Goal: Leave review/rating: Share an evaluation or opinion about a product, service, or content

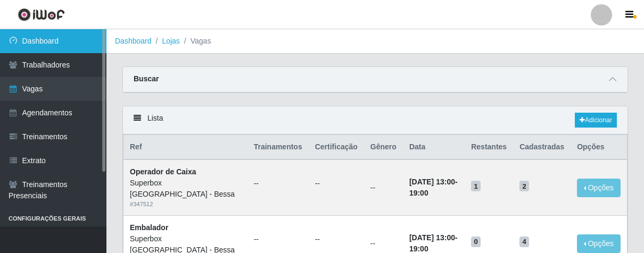
scroll to position [118, 0]
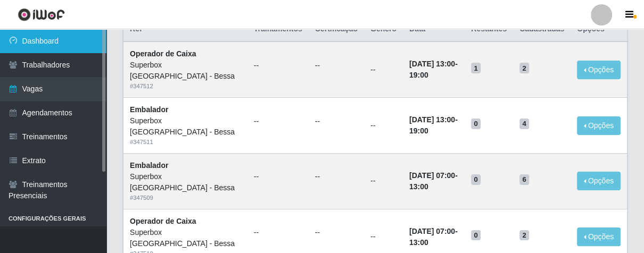
click at [41, 38] on link "Dashboard" at bounding box center [53, 41] width 106 height 24
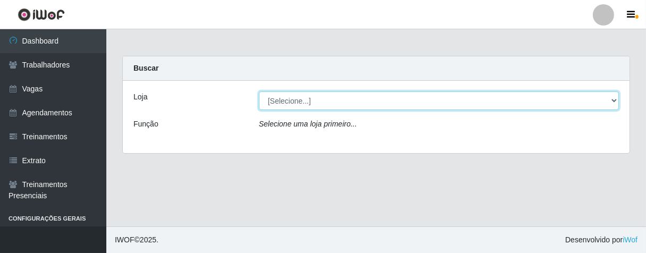
click at [615, 102] on select "[Selecione...] Superbox [GEOGRAPHIC_DATA] - Bessa" at bounding box center [439, 100] width 360 height 19
select select "206"
click at [259, 91] on select "[Selecione...] Superbox [GEOGRAPHIC_DATA] - Bessa" at bounding box center [439, 100] width 360 height 19
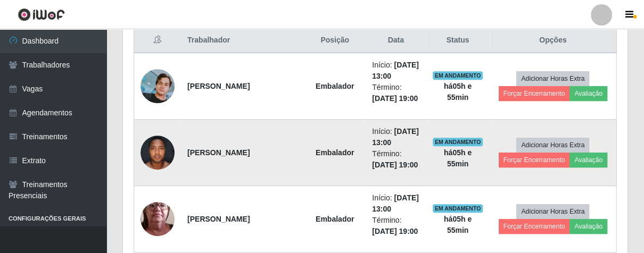
scroll to position [354, 0]
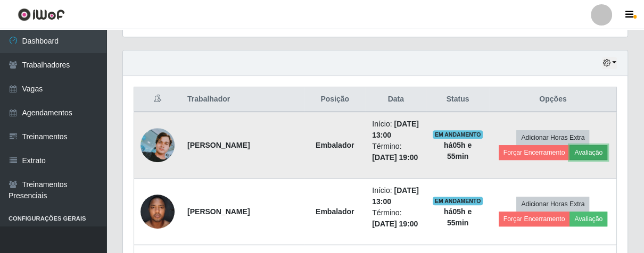
click at [586, 153] on button "Avaliação" at bounding box center [588, 152] width 38 height 15
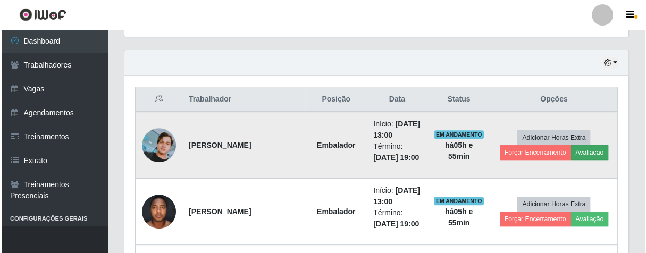
scroll to position [220, 498]
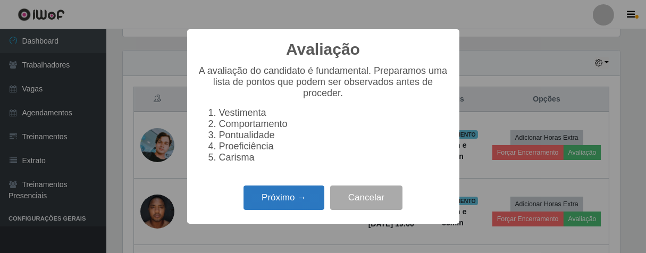
click at [275, 204] on button "Próximo →" at bounding box center [284, 198] width 81 height 25
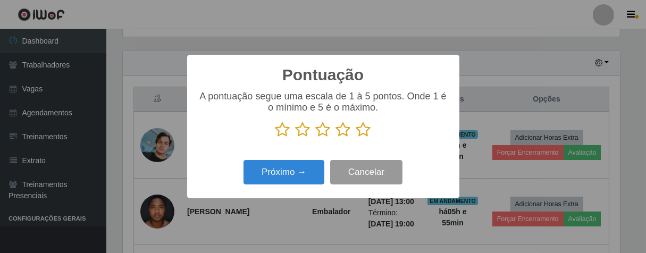
scroll to position [531736, 531459]
click at [364, 137] on icon at bounding box center [363, 130] width 15 height 16
click at [356, 138] on input "radio" at bounding box center [356, 138] width 0 height 0
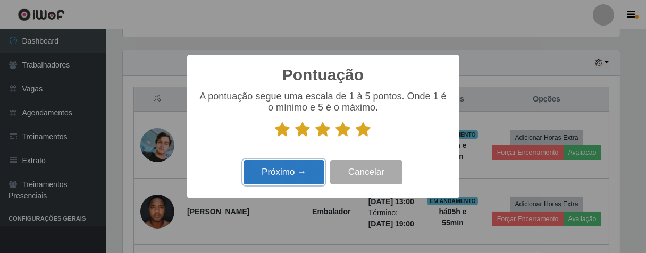
click at [310, 169] on button "Próximo →" at bounding box center [284, 172] width 81 height 25
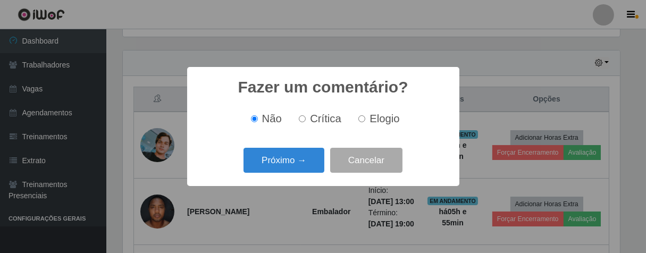
click at [310, 169] on button "Próximo →" at bounding box center [284, 160] width 81 height 25
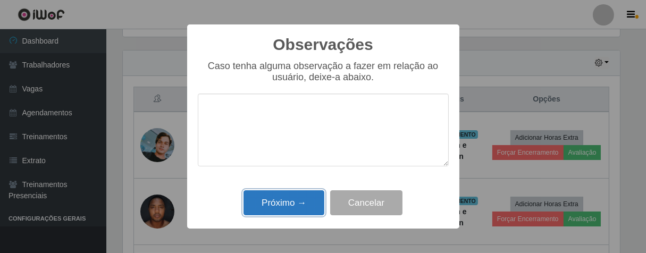
click at [296, 194] on button "Próximo →" at bounding box center [284, 202] width 81 height 25
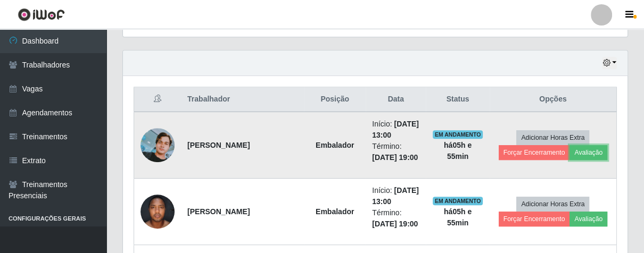
scroll to position [220, 504]
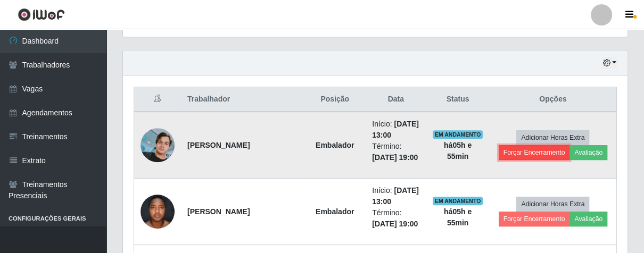
click at [514, 152] on button "Forçar Encerramento" at bounding box center [533, 152] width 71 height 15
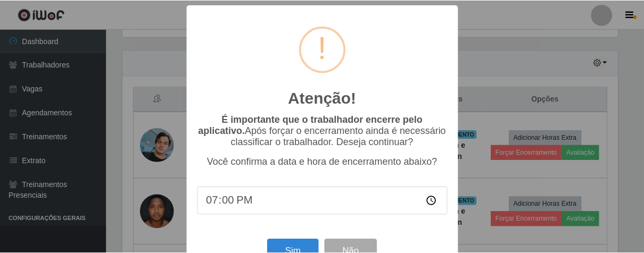
scroll to position [37, 0]
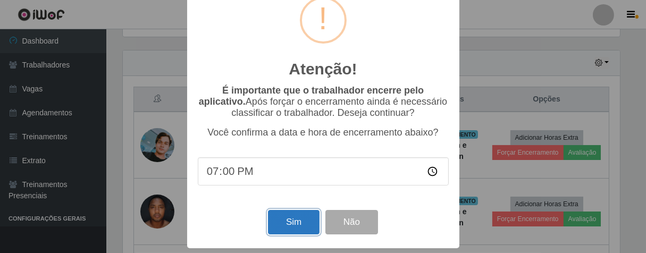
click at [297, 213] on button "Sim" at bounding box center [294, 222] width 52 height 25
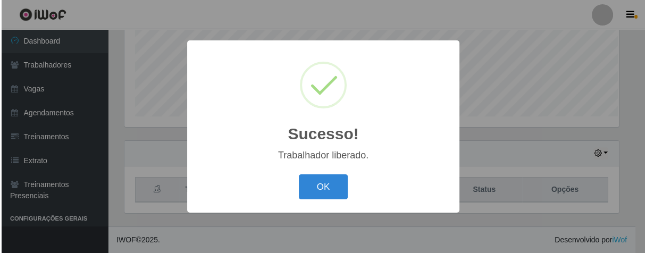
scroll to position [220, 498]
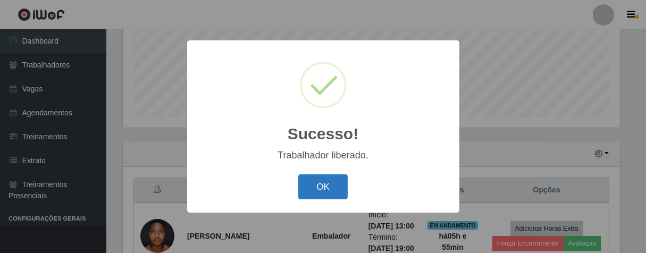
click at [326, 181] on button "OK" at bounding box center [322, 186] width 49 height 25
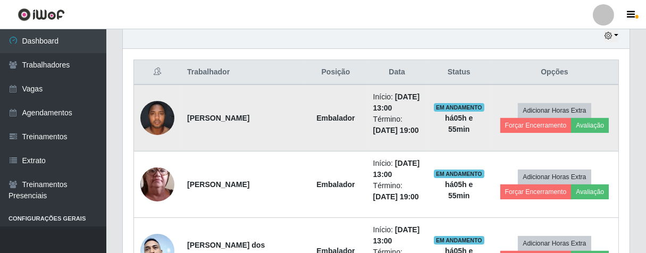
scroll to position [220, 504]
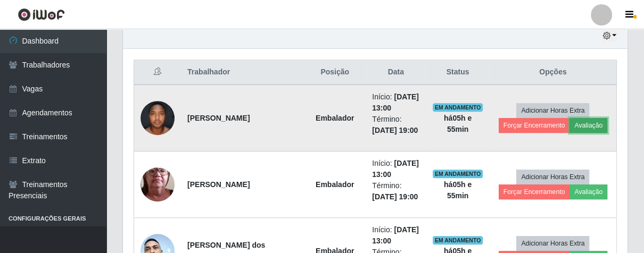
click at [579, 122] on button "Avaliação" at bounding box center [588, 125] width 38 height 15
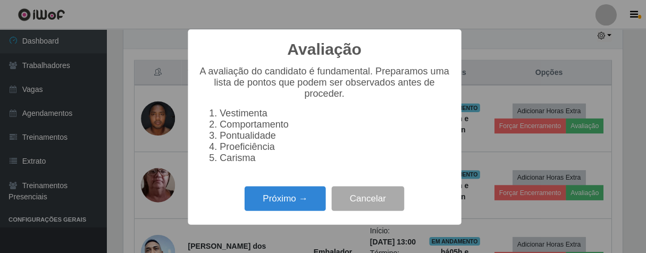
scroll to position [220, 498]
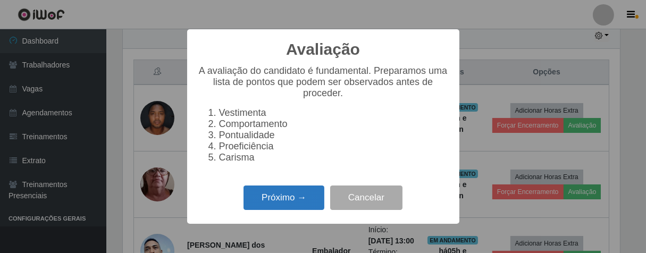
click at [274, 195] on button "Próximo →" at bounding box center [284, 198] width 81 height 25
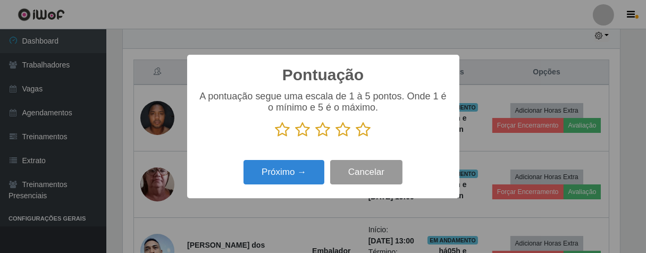
scroll to position [531736, 531459]
click at [363, 138] on icon at bounding box center [363, 130] width 15 height 16
click at [356, 138] on input "radio" at bounding box center [356, 138] width 0 height 0
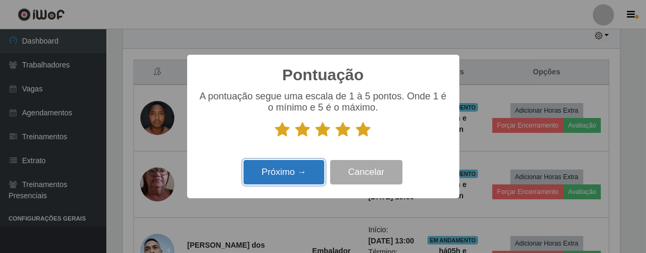
click at [296, 170] on button "Próximo →" at bounding box center [284, 172] width 81 height 25
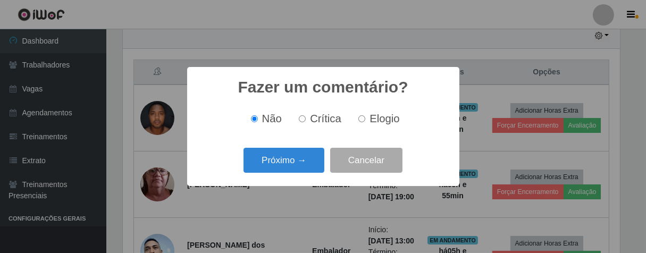
click at [296, 170] on button "Próximo →" at bounding box center [284, 160] width 81 height 25
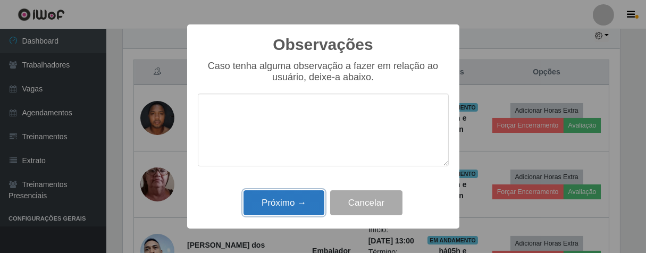
click at [292, 193] on button "Próximo →" at bounding box center [284, 202] width 81 height 25
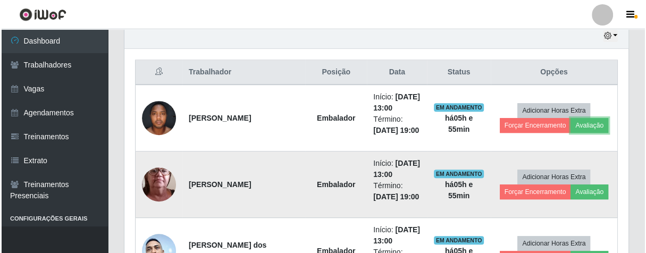
scroll to position [220, 504]
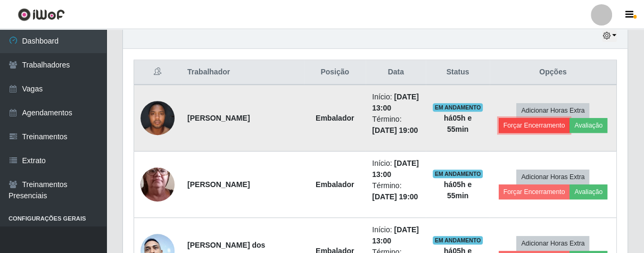
click at [524, 124] on button "Forçar Encerramento" at bounding box center [533, 125] width 71 height 15
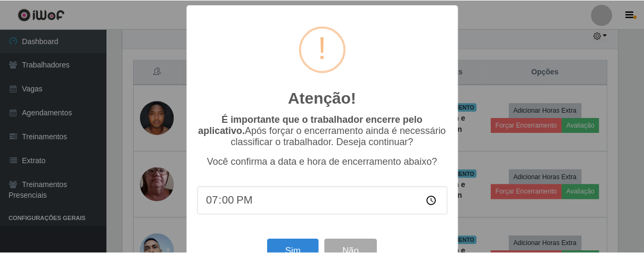
scroll to position [0, 0]
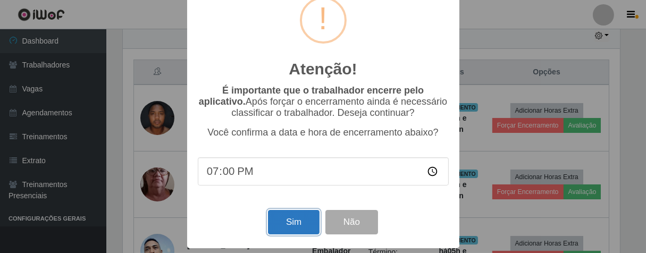
click at [285, 218] on button "Sim" at bounding box center [294, 222] width 52 height 25
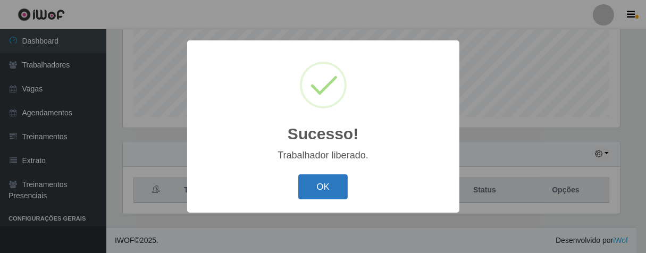
click at [337, 187] on button "OK" at bounding box center [322, 186] width 49 height 25
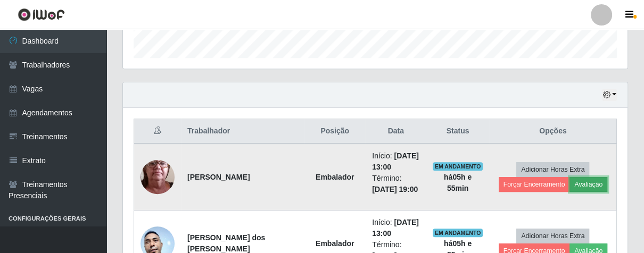
click at [576, 182] on button "Avaliação" at bounding box center [588, 184] width 38 height 15
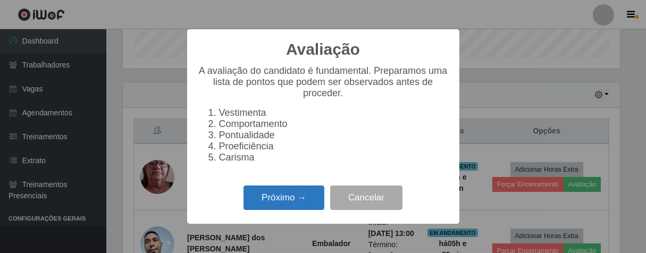
click at [295, 207] on button "Próximo →" at bounding box center [284, 198] width 81 height 25
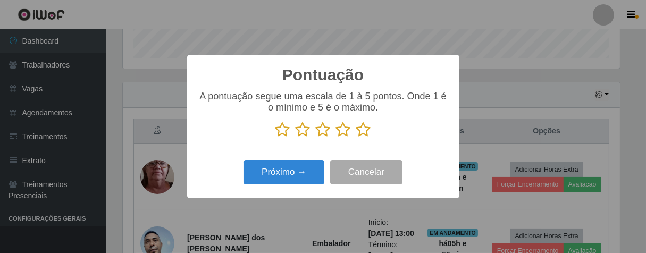
click at [302, 130] on icon at bounding box center [303, 130] width 15 height 16
click at [296, 138] on input "radio" at bounding box center [296, 138] width 0 height 0
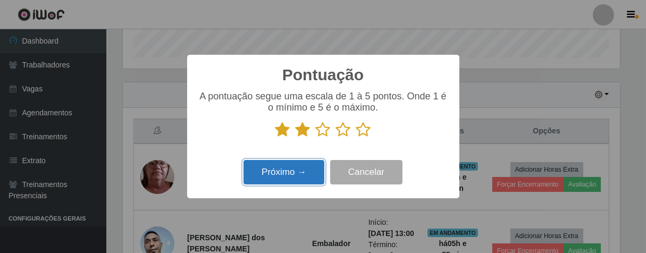
click at [282, 167] on button "Próximo →" at bounding box center [284, 172] width 81 height 25
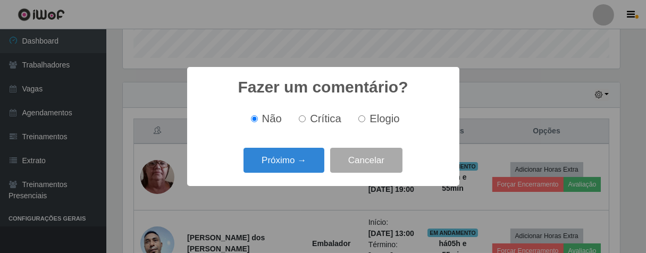
click at [298, 114] on label "Crítica" at bounding box center [318, 119] width 47 height 12
click at [299, 115] on input "Crítica" at bounding box center [302, 118] width 7 height 7
radio input "true"
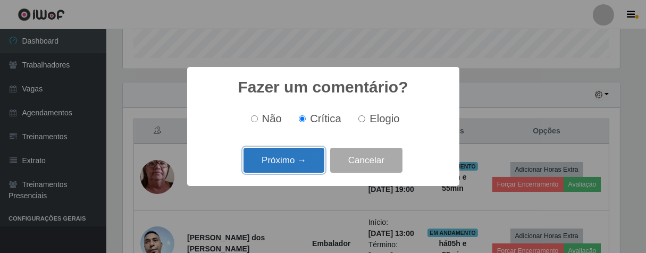
click at [296, 160] on button "Próximo →" at bounding box center [284, 160] width 81 height 25
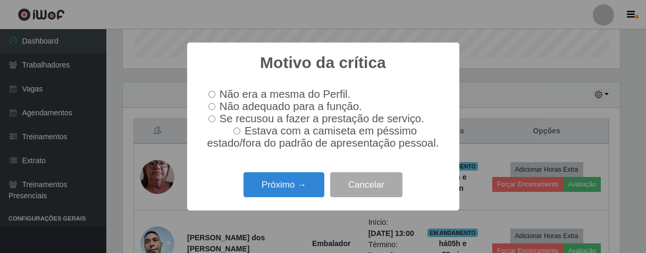
click at [212, 104] on input "Não adequado para a função." at bounding box center [212, 106] width 7 height 7
radio input "true"
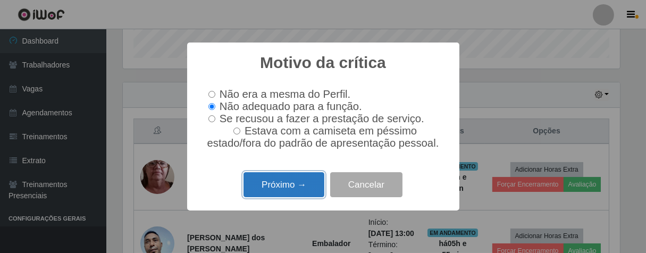
click at [297, 187] on button "Próximo →" at bounding box center [284, 184] width 81 height 25
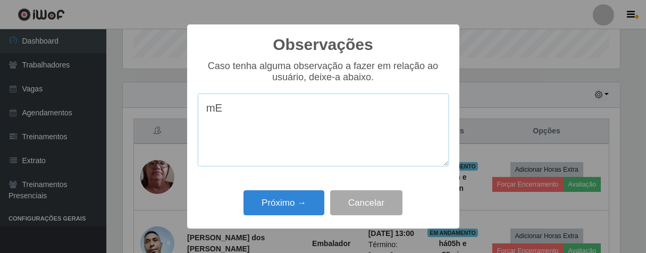
type textarea "m"
type textarea "M"
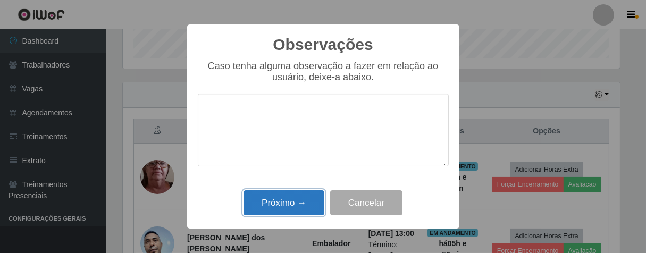
click at [283, 201] on button "Próximo →" at bounding box center [284, 202] width 81 height 25
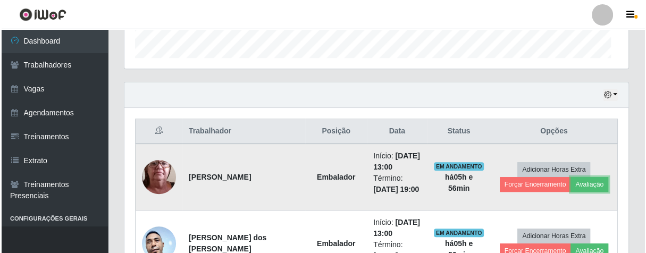
scroll to position [220, 504]
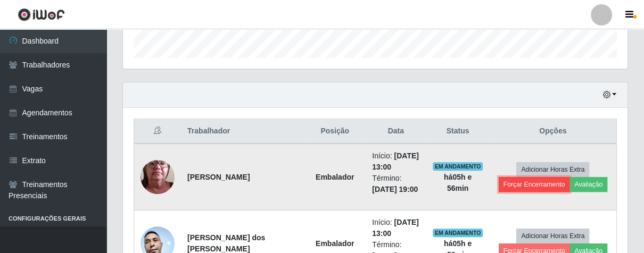
click at [515, 181] on button "Forçar Encerramento" at bounding box center [533, 184] width 71 height 15
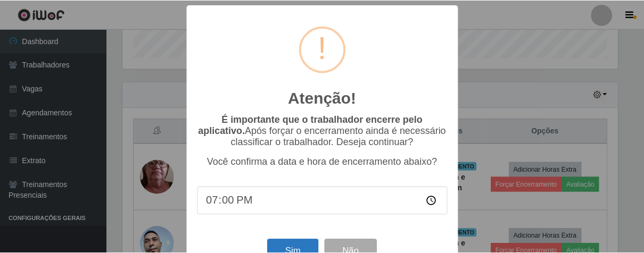
scroll to position [37, 0]
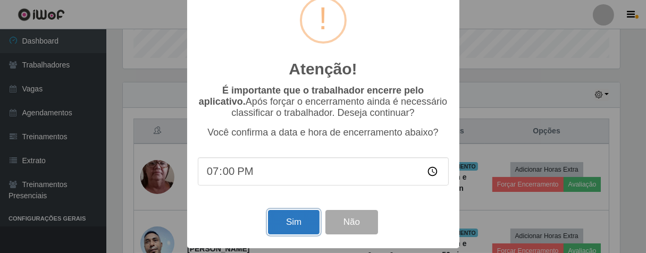
click at [295, 217] on button "Sim" at bounding box center [294, 222] width 52 height 25
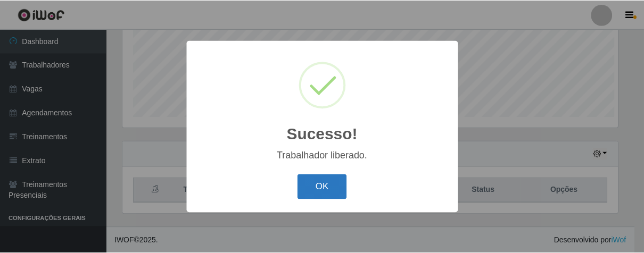
scroll to position [220, 498]
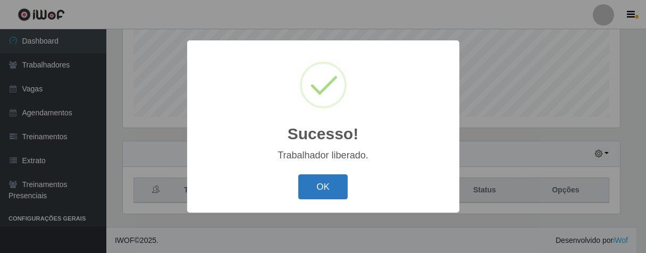
click at [329, 182] on button "OK" at bounding box center [322, 186] width 49 height 25
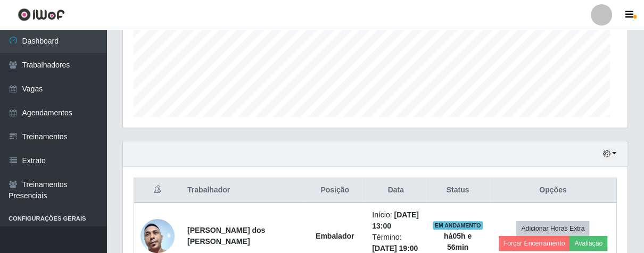
scroll to position [381, 0]
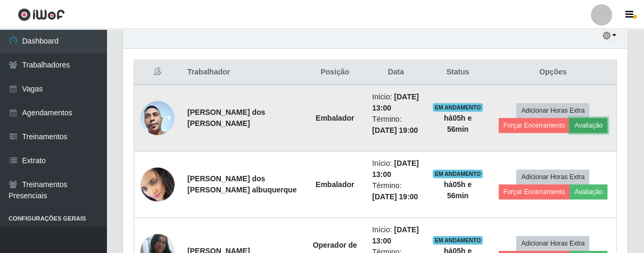
click at [596, 129] on button "Avaliação" at bounding box center [588, 125] width 38 height 15
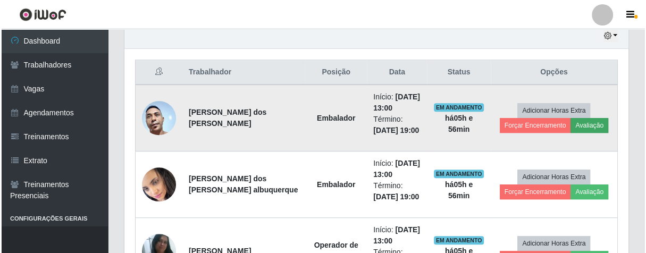
scroll to position [220, 498]
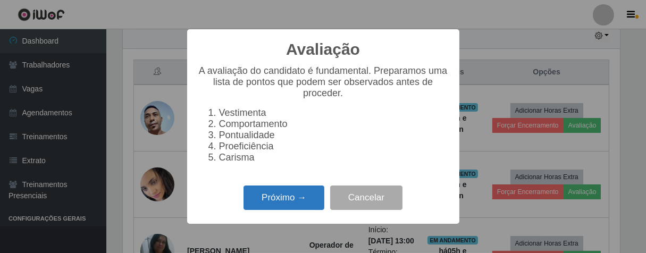
click at [307, 203] on button "Próximo →" at bounding box center [284, 198] width 81 height 25
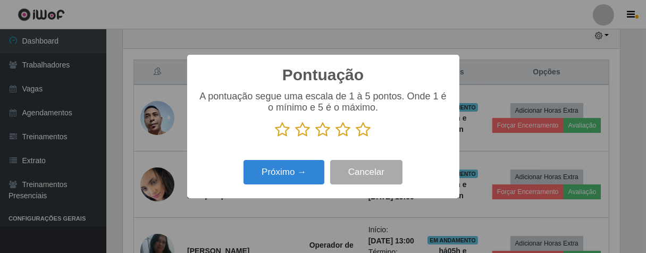
scroll to position [531736, 531459]
click at [362, 134] on icon at bounding box center [363, 130] width 15 height 16
click at [356, 138] on input "radio" at bounding box center [356, 138] width 0 height 0
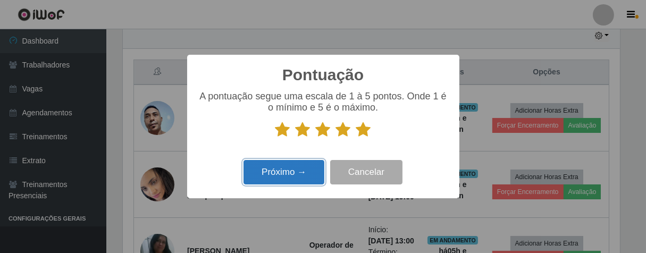
click at [302, 173] on button "Próximo →" at bounding box center [284, 172] width 81 height 25
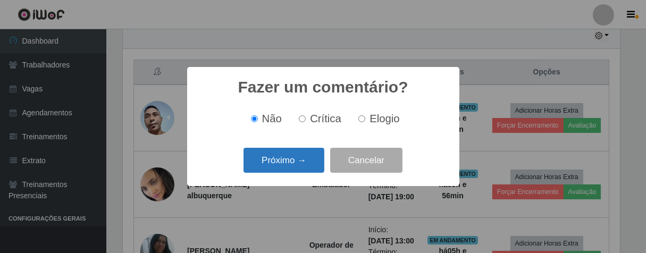
click at [306, 172] on button "Próximo →" at bounding box center [284, 160] width 81 height 25
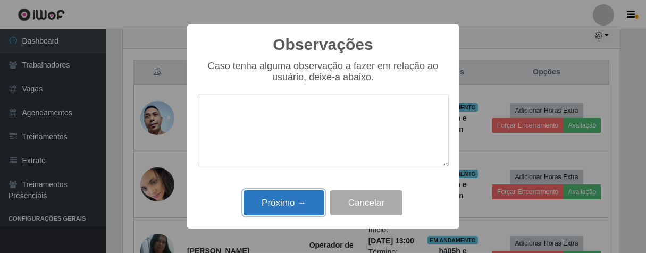
click at [302, 214] on button "Próximo →" at bounding box center [284, 202] width 81 height 25
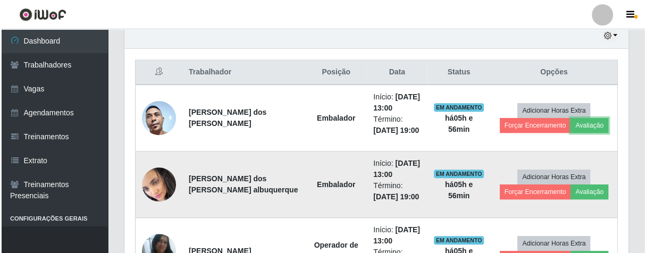
scroll to position [220, 504]
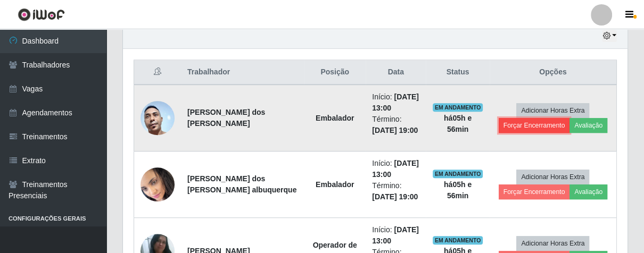
click at [522, 127] on button "Forçar Encerramento" at bounding box center [533, 125] width 71 height 15
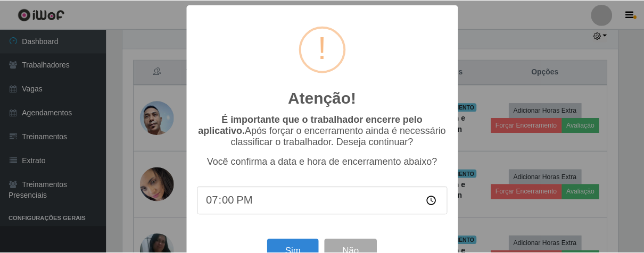
scroll to position [37, 0]
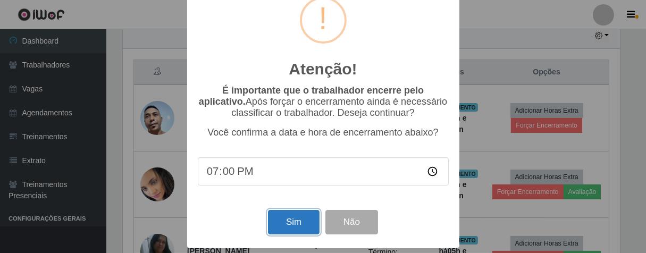
click at [306, 219] on button "Sim" at bounding box center [294, 222] width 52 height 25
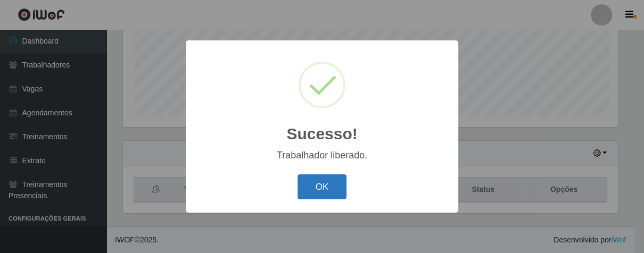
scroll to position [220, 498]
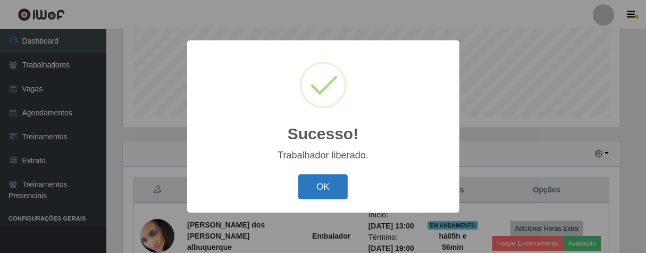
click at [346, 191] on button "OK" at bounding box center [322, 186] width 49 height 25
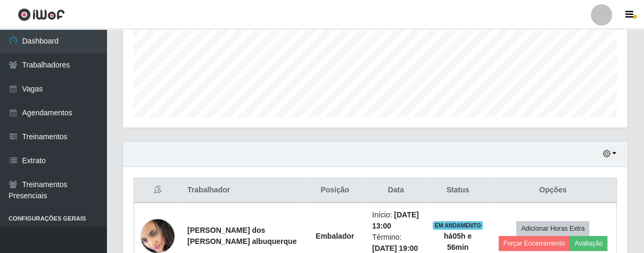
scroll to position [381, 0]
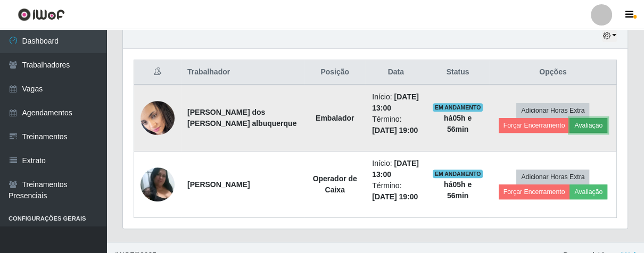
click at [577, 125] on button "Avaliação" at bounding box center [588, 125] width 38 height 15
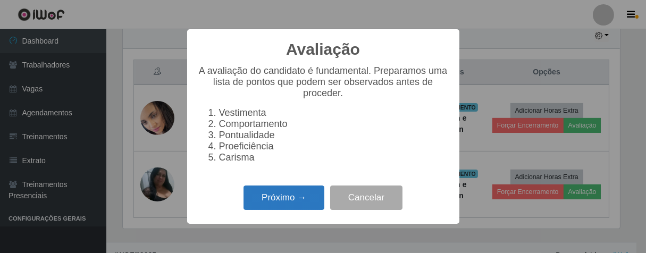
click at [269, 197] on button "Próximo →" at bounding box center [284, 198] width 81 height 25
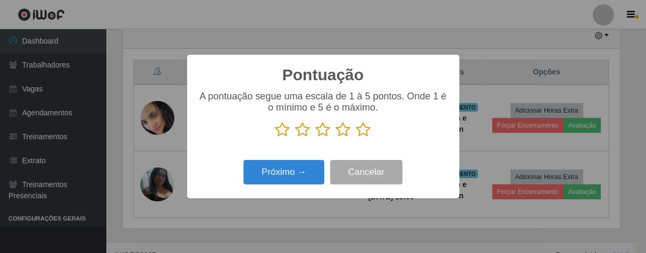
click at [360, 127] on icon at bounding box center [363, 130] width 15 height 16
click at [356, 138] on input "radio" at bounding box center [356, 138] width 0 height 0
click at [268, 187] on div "Próximo → Cancelar" at bounding box center [323, 172] width 251 height 30
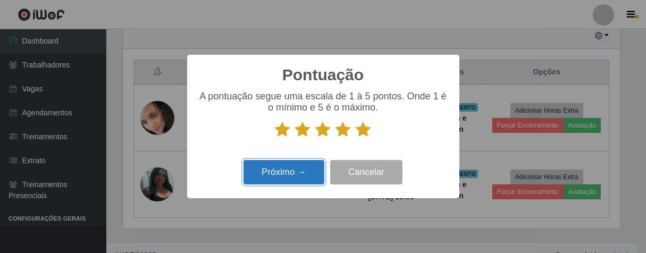
click at [272, 184] on button "Próximo →" at bounding box center [284, 172] width 81 height 25
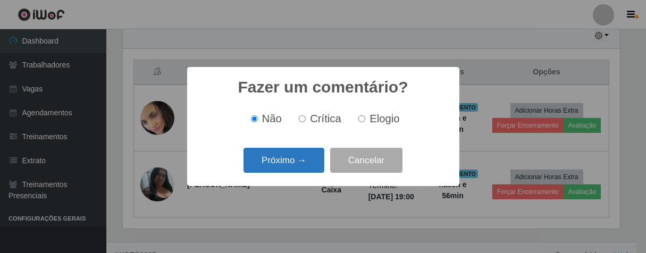
click at [290, 166] on button "Próximo →" at bounding box center [284, 160] width 81 height 25
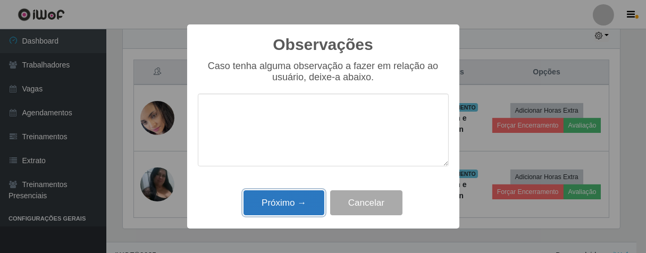
click at [297, 194] on button "Próximo →" at bounding box center [284, 202] width 81 height 25
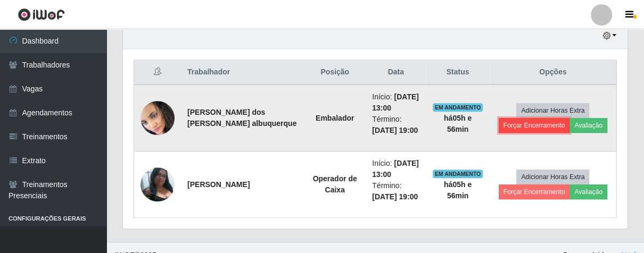
click at [532, 122] on button "Forçar Encerramento" at bounding box center [533, 125] width 71 height 15
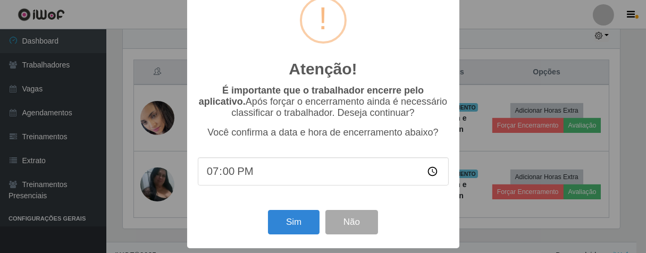
click at [583, 151] on div "Atenção! × É importante que o trabalhador encerre pelo aplicativo. Após forçar …" at bounding box center [323, 126] width 646 height 253
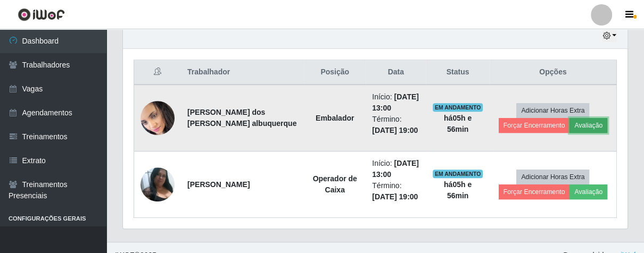
click at [579, 127] on button "Avaliação" at bounding box center [588, 125] width 38 height 15
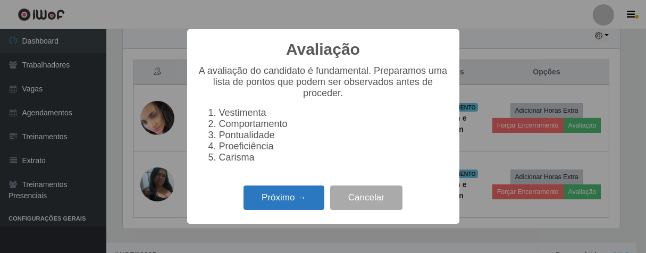
click at [297, 205] on button "Próximo →" at bounding box center [284, 198] width 81 height 25
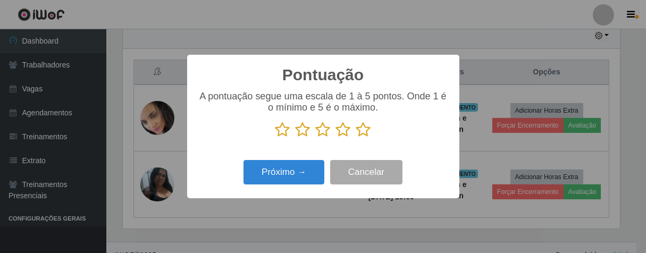
click at [361, 134] on icon at bounding box center [363, 130] width 15 height 16
click at [356, 138] on input "radio" at bounding box center [356, 138] width 0 height 0
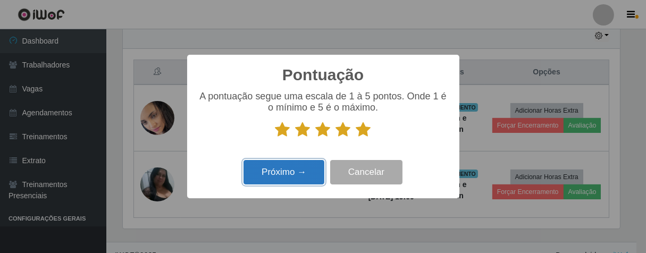
click at [297, 168] on button "Próximo →" at bounding box center [284, 172] width 81 height 25
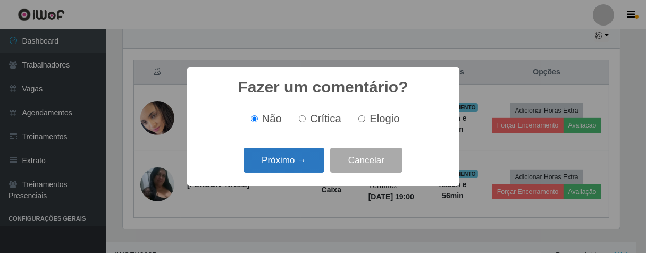
click at [297, 165] on button "Próximo →" at bounding box center [284, 160] width 81 height 25
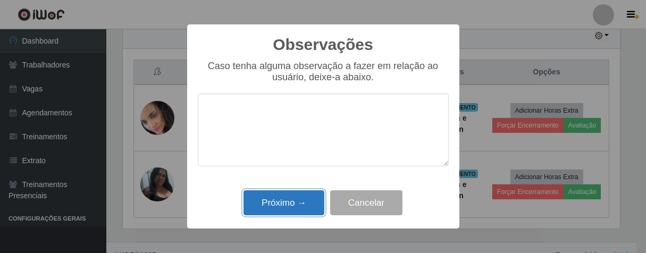
click at [295, 197] on button "Próximo →" at bounding box center [284, 202] width 81 height 25
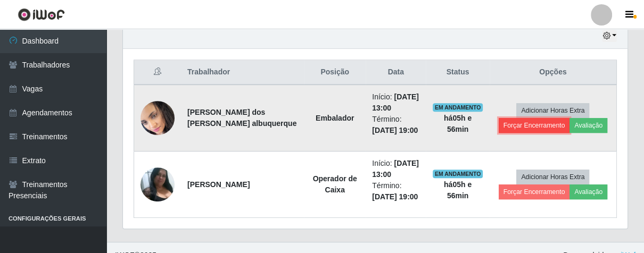
click at [532, 124] on button "Forçar Encerramento" at bounding box center [533, 125] width 71 height 15
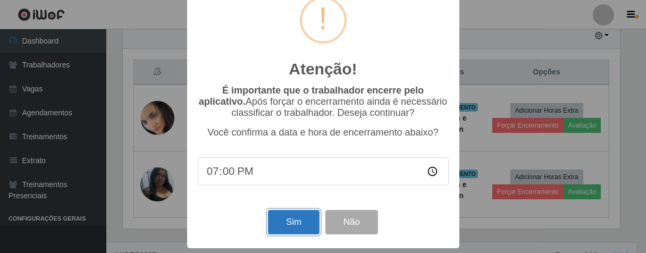
click at [284, 225] on button "Sim" at bounding box center [294, 222] width 52 height 25
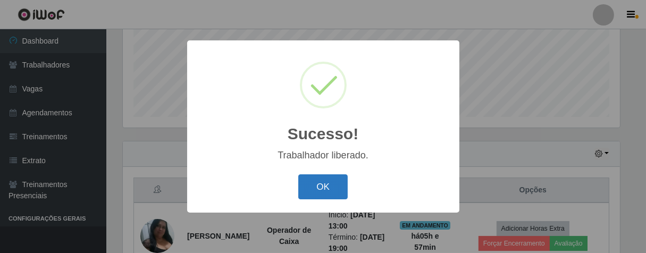
click at [328, 178] on button "OK" at bounding box center [322, 186] width 49 height 25
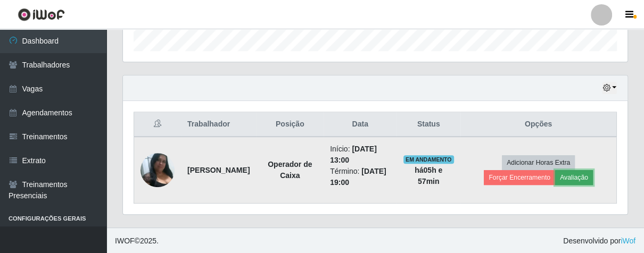
click at [577, 174] on button "Avaliação" at bounding box center [574, 177] width 38 height 15
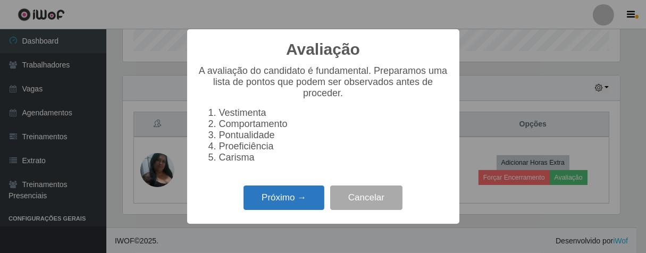
click at [260, 205] on button "Próximo →" at bounding box center [284, 198] width 81 height 25
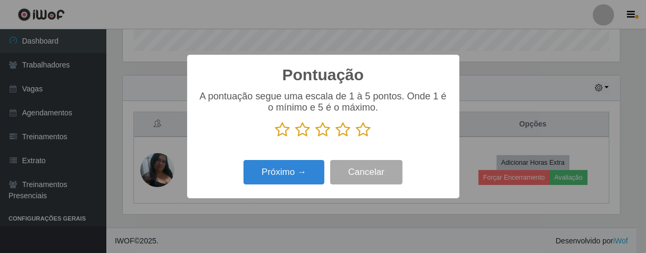
click at [371, 121] on div "A pontuação segue uma escala de 1 à 5 pontos. Onde 1 é o mínimo e 5 é o máximo." at bounding box center [323, 114] width 251 height 47
click at [344, 136] on icon at bounding box center [343, 130] width 15 height 16
click at [336, 138] on input "radio" at bounding box center [336, 138] width 0 height 0
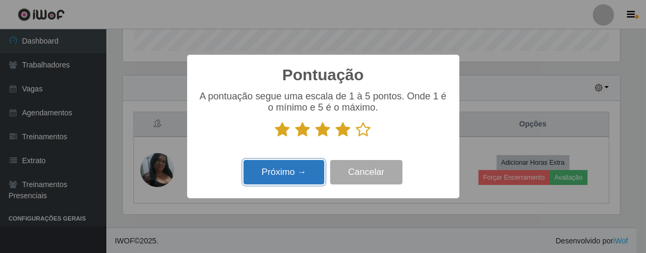
click at [267, 178] on button "Próximo →" at bounding box center [284, 172] width 81 height 25
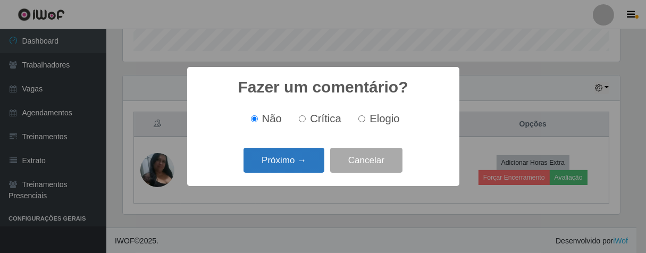
click at [281, 171] on button "Próximo →" at bounding box center [284, 160] width 81 height 25
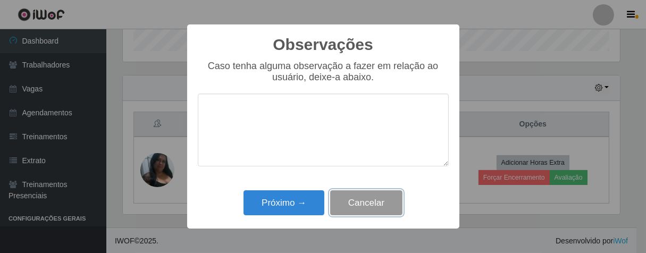
click at [340, 205] on button "Cancelar" at bounding box center [366, 202] width 72 height 25
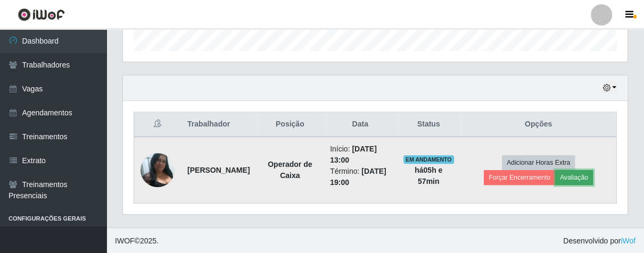
click at [568, 178] on button "Avaliação" at bounding box center [574, 177] width 38 height 15
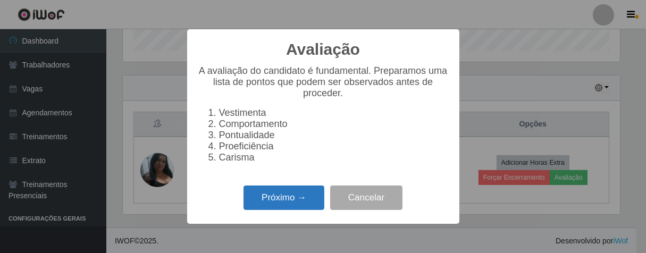
click at [298, 207] on button "Próximo →" at bounding box center [284, 198] width 81 height 25
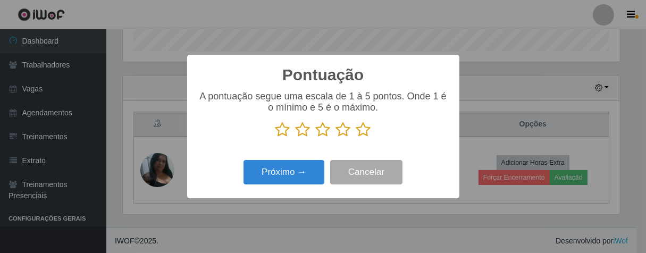
click at [363, 135] on icon at bounding box center [363, 130] width 15 height 16
click at [356, 138] on input "radio" at bounding box center [356, 138] width 0 height 0
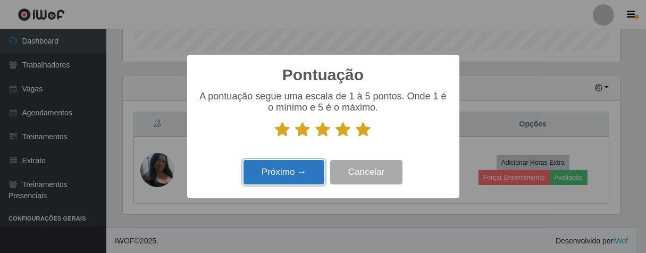
click at [294, 179] on button "Próximo →" at bounding box center [284, 172] width 81 height 25
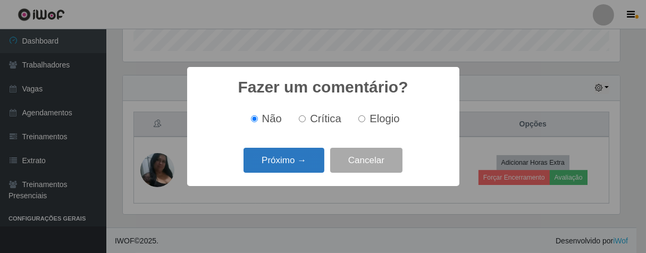
click at [296, 173] on button "Próximo →" at bounding box center [284, 160] width 81 height 25
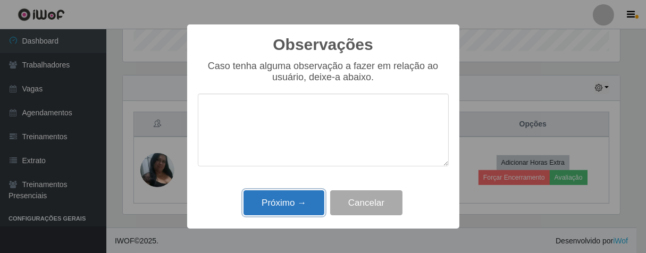
click at [289, 206] on button "Próximo →" at bounding box center [284, 202] width 81 height 25
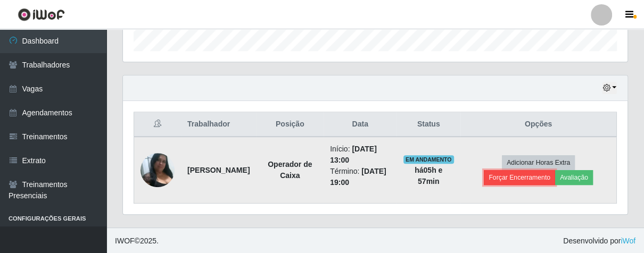
click at [498, 176] on button "Forçar Encerramento" at bounding box center [519, 177] width 71 height 15
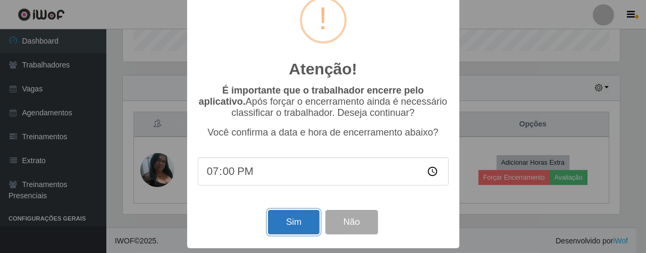
click at [281, 221] on button "Sim" at bounding box center [294, 222] width 52 height 25
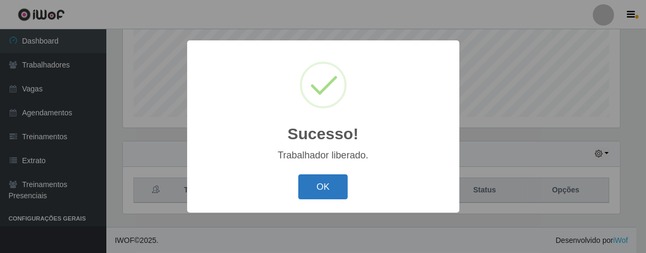
click at [311, 194] on button "OK" at bounding box center [322, 186] width 49 height 25
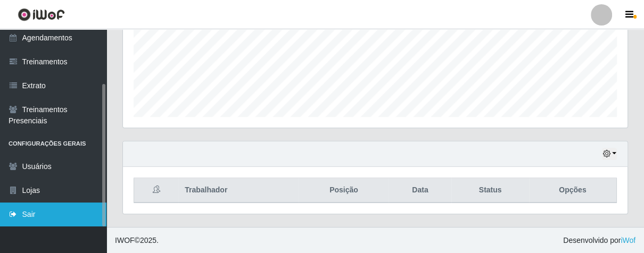
click at [39, 212] on link "Sair" at bounding box center [53, 215] width 106 height 24
